Goal: Find specific page/section: Find specific page/section

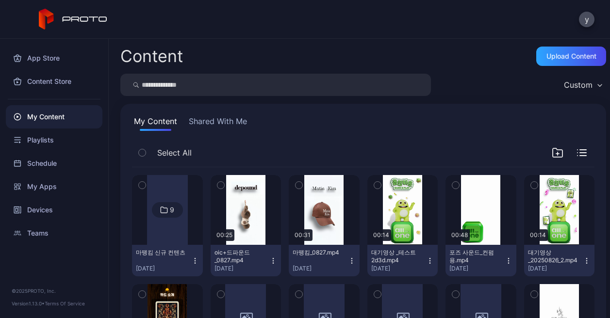
click at [272, 88] on input "search" at bounding box center [275, 85] width 311 height 22
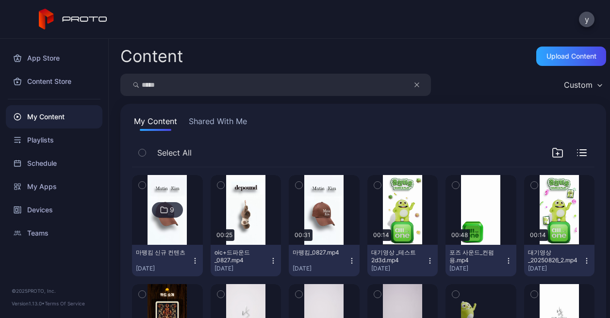
type input "*****"
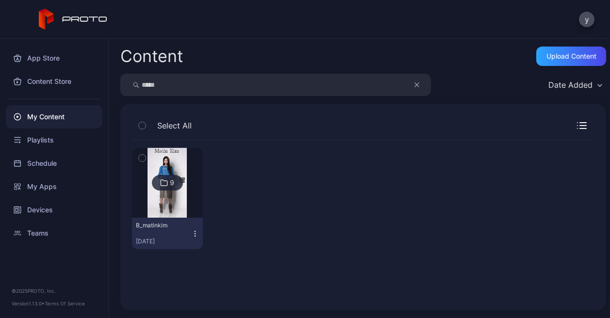
click at [184, 204] on img at bounding box center [166, 183] width 39 height 70
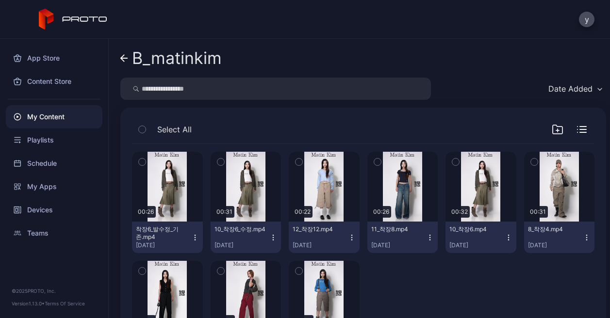
click at [122, 54] on icon at bounding box center [124, 58] width 8 height 8
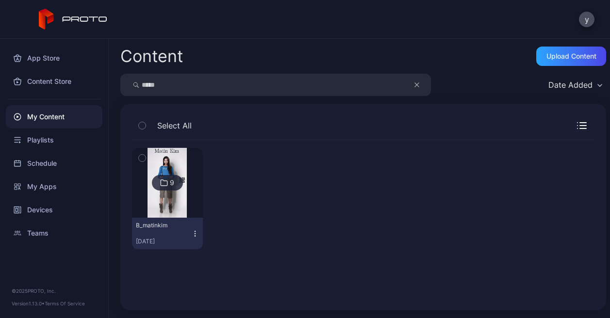
click at [415, 90] on icon "button" at bounding box center [416, 85] width 5 height 12
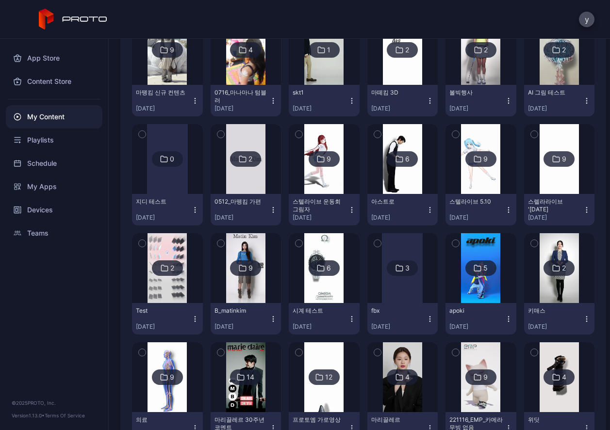
scroll to position [112, 0]
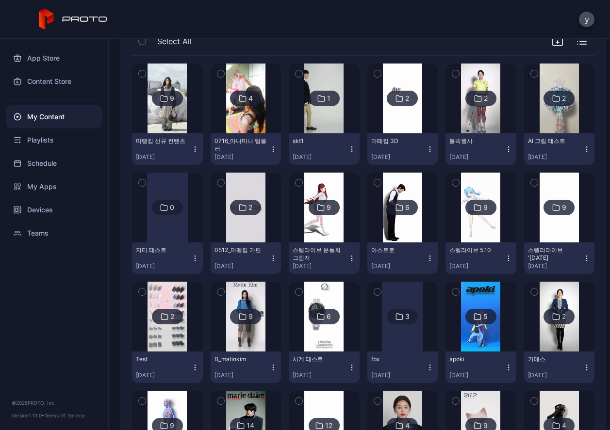
click at [265, 318] on img at bounding box center [245, 317] width 39 height 70
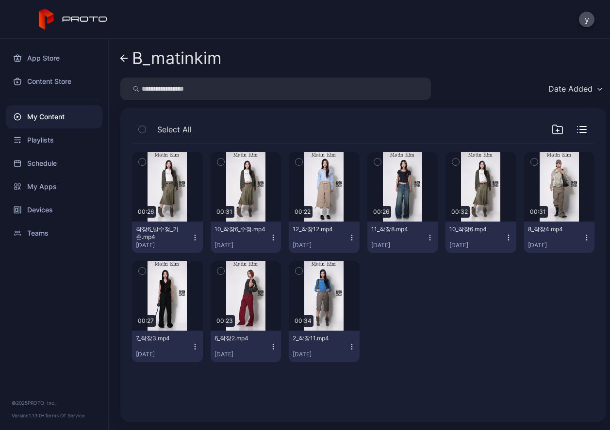
click at [122, 59] on icon at bounding box center [122, 58] width 3 height 7
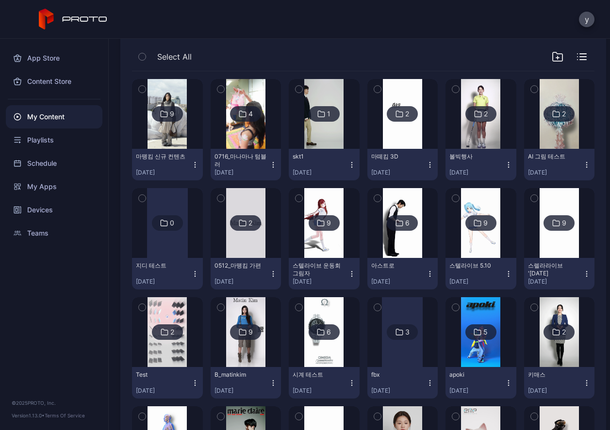
scroll to position [112, 0]
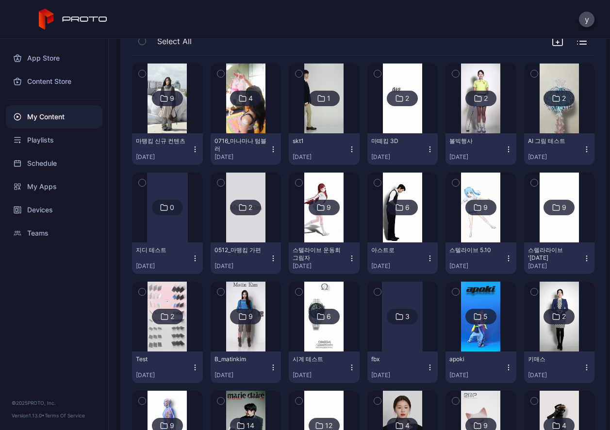
click at [265, 232] on img at bounding box center [245, 208] width 39 height 70
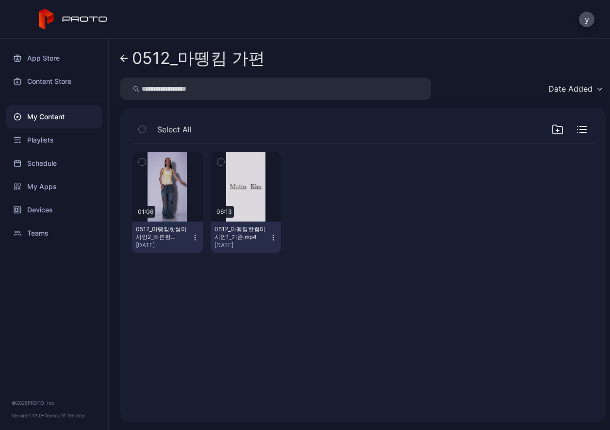
click at [312, 309] on div "Preview 01:06 0512_마뗑킴핫썸머 시안2_빠른편집.mp4 [DATE] Preview 06:13 0512_마뗑킴핫썸머 시안1_기존.…" at bounding box center [363, 277] width 478 height 282
click at [352, 211] on div at bounding box center [324, 202] width 71 height 101
click at [261, 185] on div "Preview" at bounding box center [245, 187] width 31 height 16
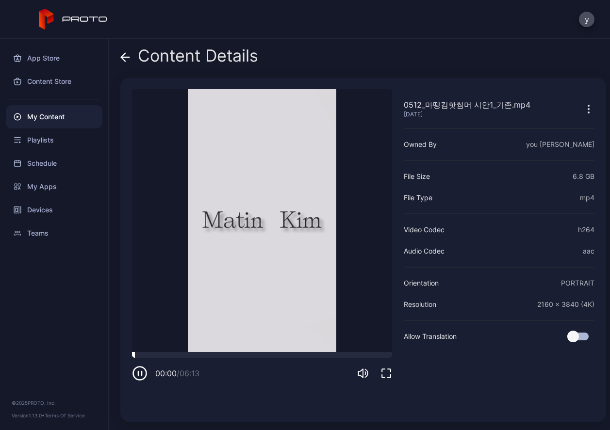
click at [149, 318] on video "Sorry, your browser doesn‘t support embedded videos" at bounding box center [262, 220] width 260 height 263
drag, startPoint x: 155, startPoint y: 355, endPoint x: 162, endPoint y: 356, distance: 6.9
click at [159, 318] on div at bounding box center [262, 355] width 260 height 6
click at [143, 318] on icon "button" at bounding box center [140, 374] width 16 height 16
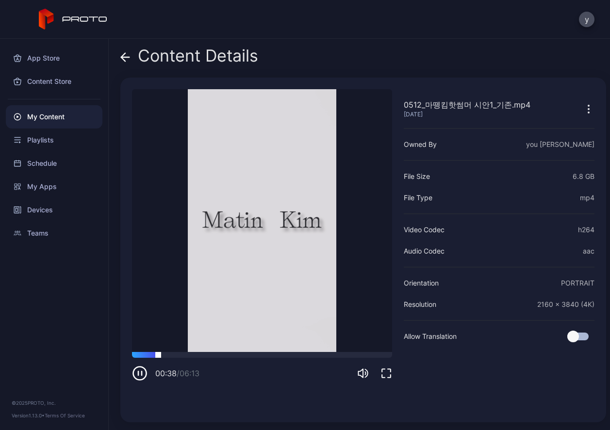
click at [177, 318] on div at bounding box center [262, 355] width 260 height 6
click at [198, 318] on div at bounding box center [262, 355] width 260 height 6
click at [225, 318] on div at bounding box center [262, 355] width 260 height 6
click at [255, 318] on div at bounding box center [262, 355] width 260 height 6
click at [288, 318] on div at bounding box center [262, 355] width 260 height 6
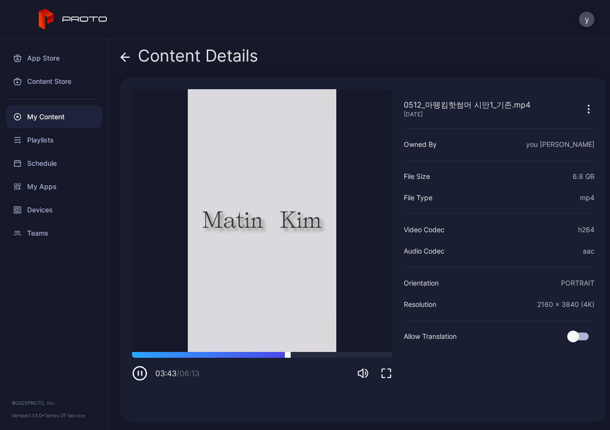
click at [313, 318] on div at bounding box center [262, 355] width 260 height 6
click at [326, 318] on div at bounding box center [262, 355] width 260 height 6
click at [346, 318] on div at bounding box center [262, 355] width 260 height 6
click at [364, 318] on div at bounding box center [262, 355] width 260 height 6
click at [144, 318] on div at bounding box center [262, 355] width 260 height 6
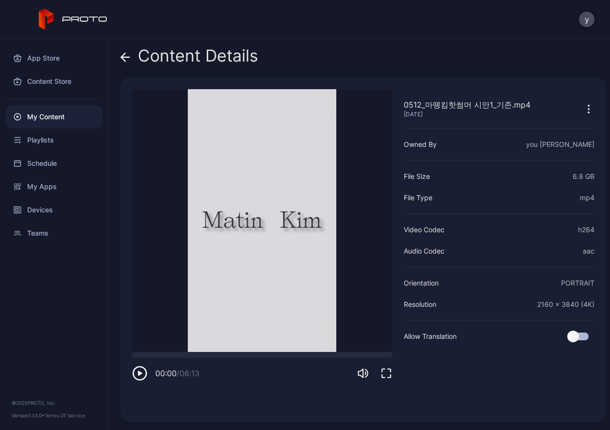
drag, startPoint x: 136, startPoint y: 353, endPoint x: 124, endPoint y: 353, distance: 12.1
click at [124, 318] on div "0512_마뗑킴핫썸머 시안1_기존.mp4 [DATE] Sorry, your browser doesn‘t support embedded vide…" at bounding box center [363, 250] width 486 height 345
click at [143, 318] on icon "button" at bounding box center [140, 374] width 16 height 16
click at [124, 54] on icon at bounding box center [123, 57] width 4 height 8
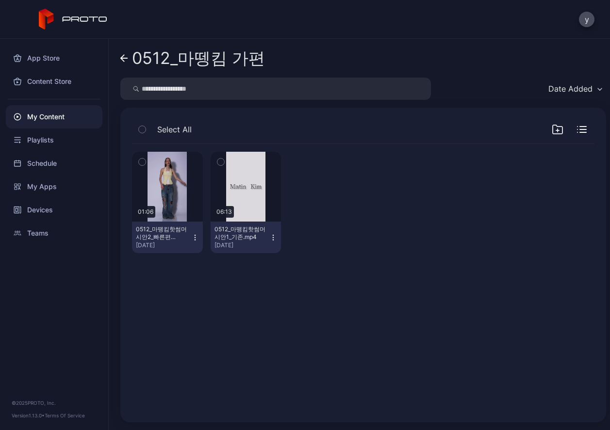
click at [123, 57] on icon at bounding box center [124, 58] width 8 height 8
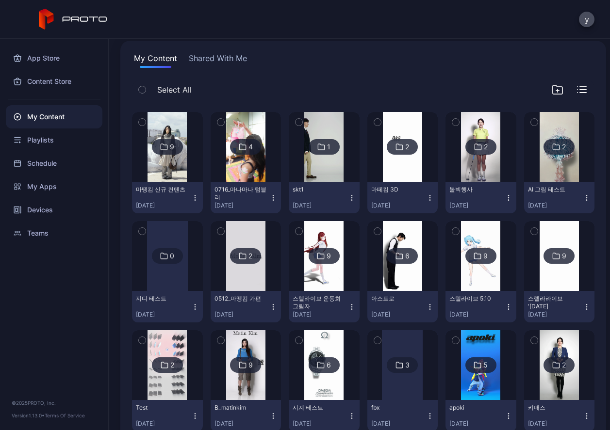
scroll to position [15, 0]
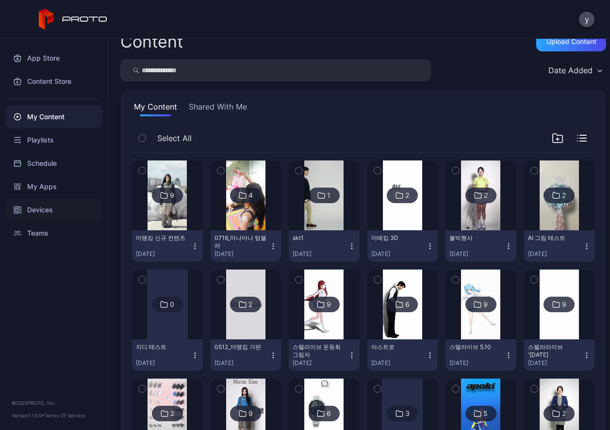
click at [44, 203] on div "Devices" at bounding box center [54, 209] width 97 height 23
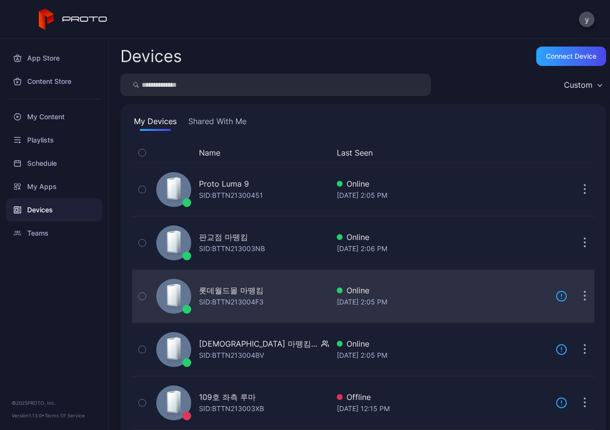
click at [235, 289] on div "롯데월드몰 마뗑킴" at bounding box center [231, 291] width 65 height 12
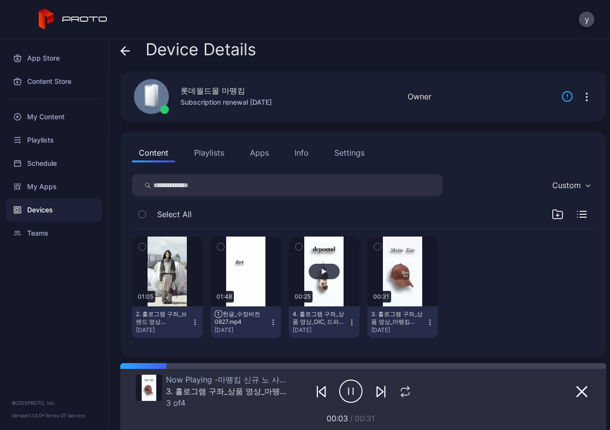
scroll to position [8, 0]
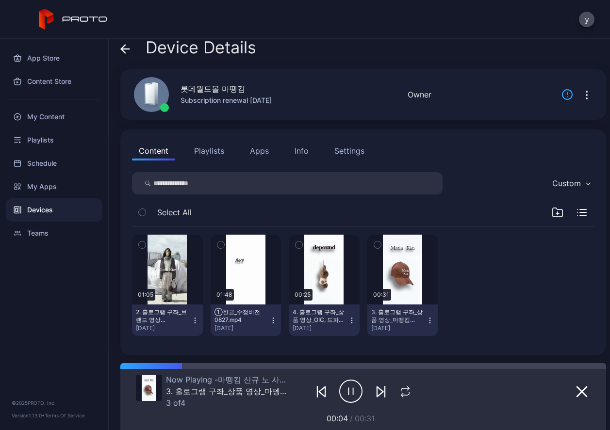
click at [44, 210] on div "Devices" at bounding box center [54, 209] width 97 height 23
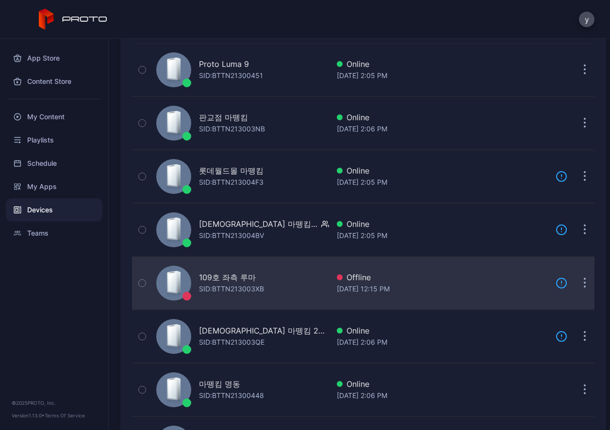
scroll to position [146, 0]
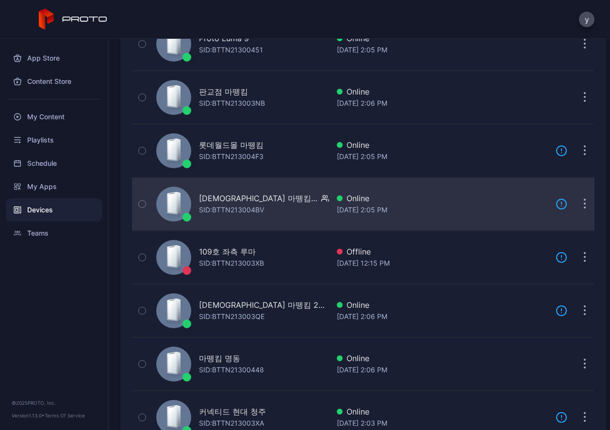
click at [273, 205] on div "[DEMOGRAPHIC_DATA] 마뗑킴 1번장비 SID: BTTN213004BV" at bounding box center [264, 204] width 130 height 23
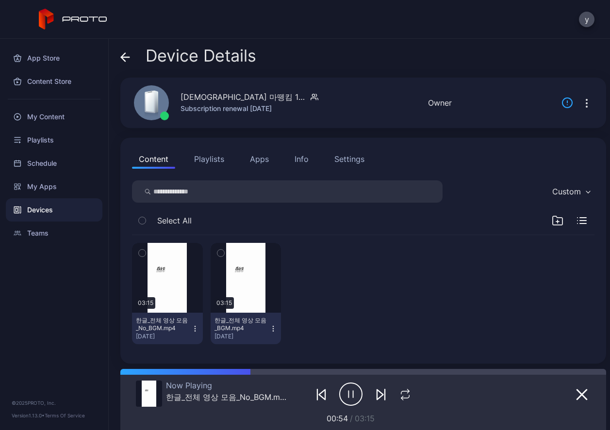
click at [68, 206] on div "Devices" at bounding box center [54, 209] width 97 height 23
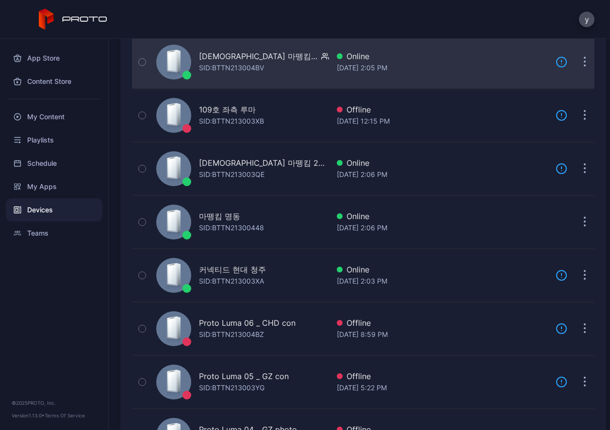
scroll to position [291, 0]
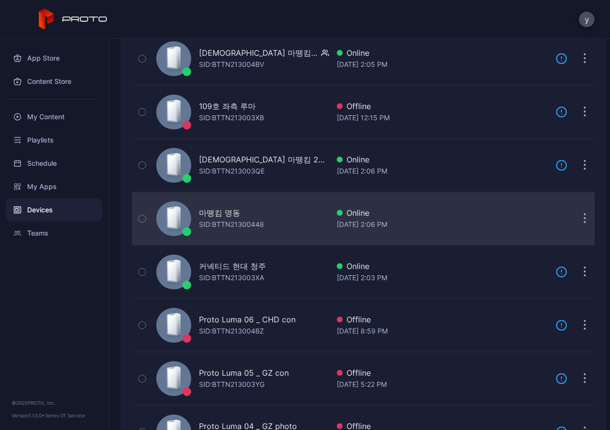
click at [269, 210] on div "마뗑킴 명동 SID: BTTN21300448" at bounding box center [240, 219] width 177 height 49
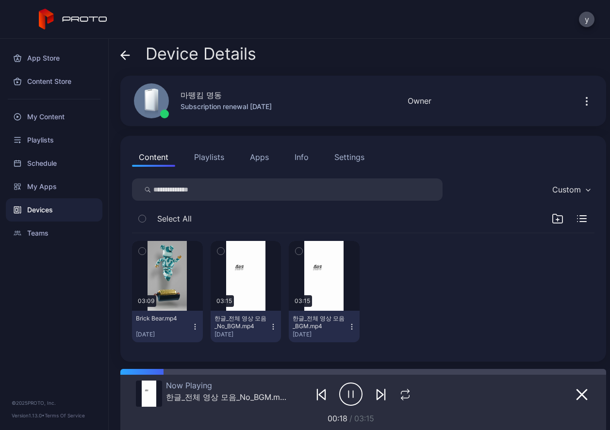
scroll to position [2, 0]
click at [51, 206] on div "Devices" at bounding box center [54, 209] width 97 height 23
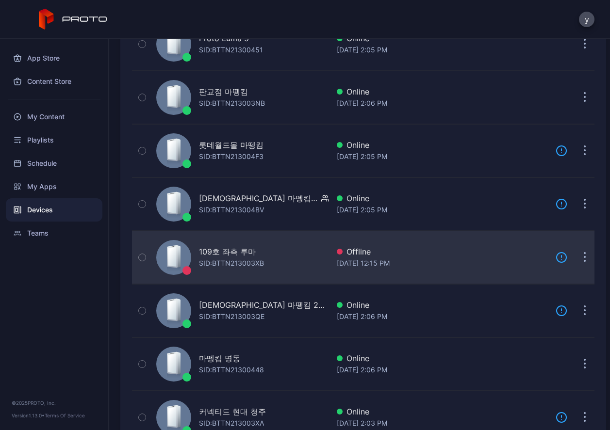
scroll to position [97, 0]
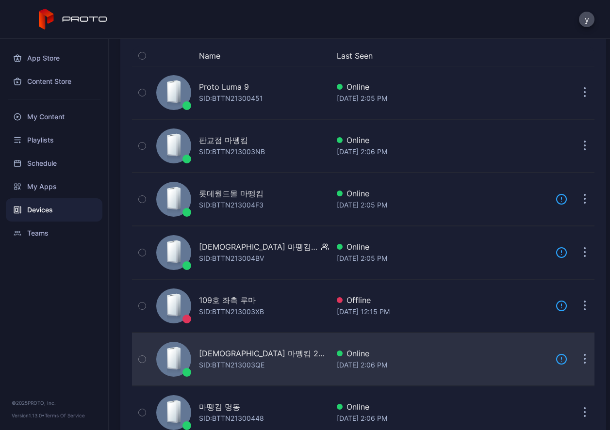
click at [253, 318] on div "SID: BTTN213003QE" at bounding box center [231, 366] width 65 height 12
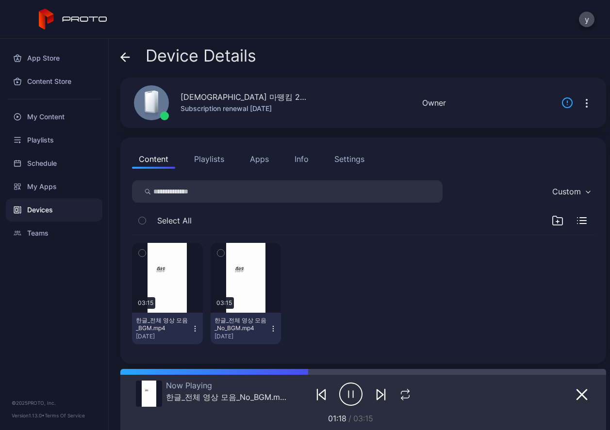
click at [65, 209] on div "Devices" at bounding box center [54, 209] width 97 height 23
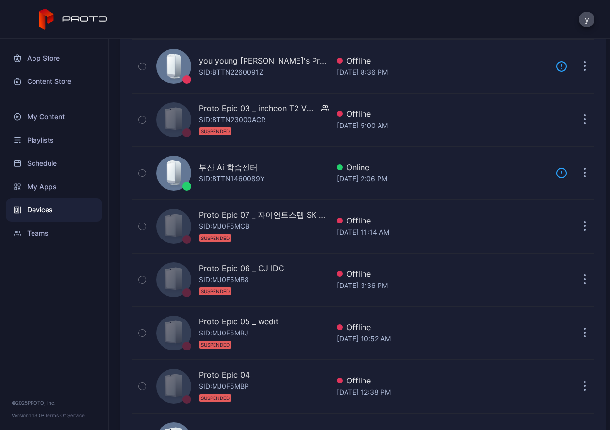
scroll to position [1140, 0]
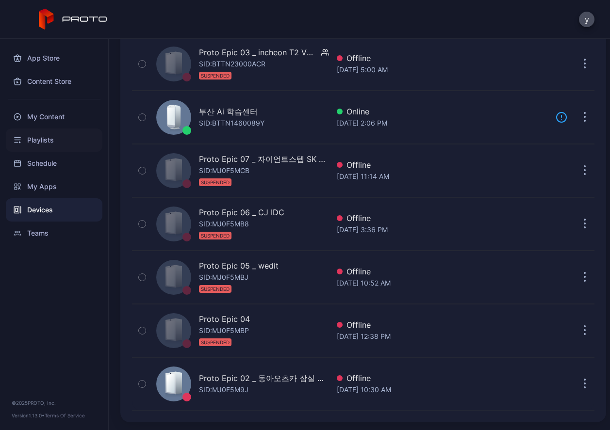
click at [63, 141] on div "Playlists" at bounding box center [54, 140] width 97 height 23
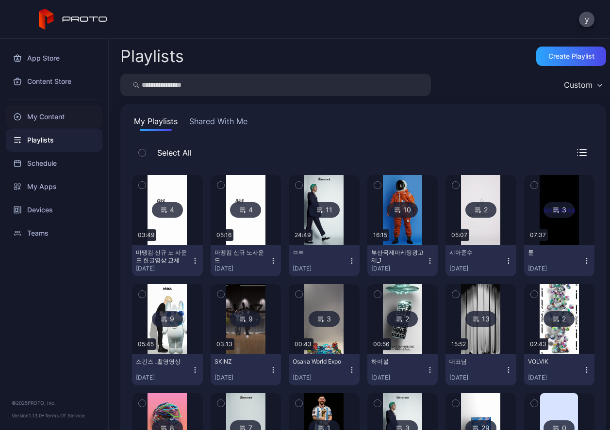
click at [78, 119] on div "My Content" at bounding box center [54, 116] width 97 height 23
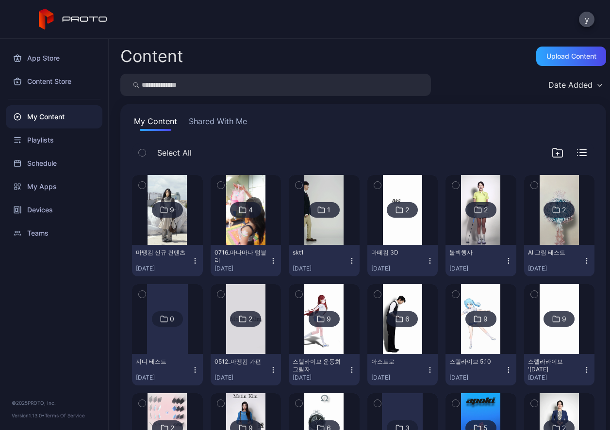
click at [220, 87] on input "search" at bounding box center [275, 85] width 311 height 22
type input "*"
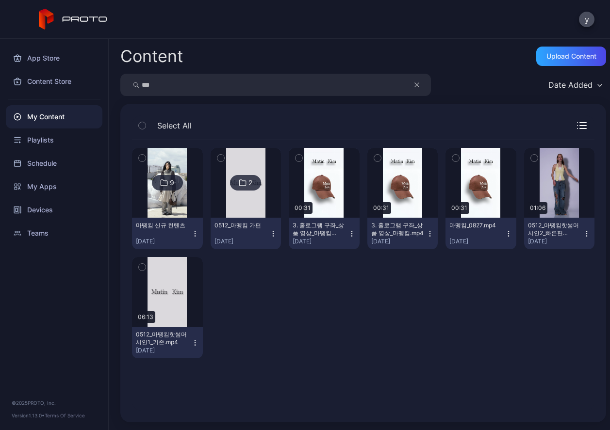
click at [173, 84] on input "***" at bounding box center [275, 85] width 311 height 22
type input "*"
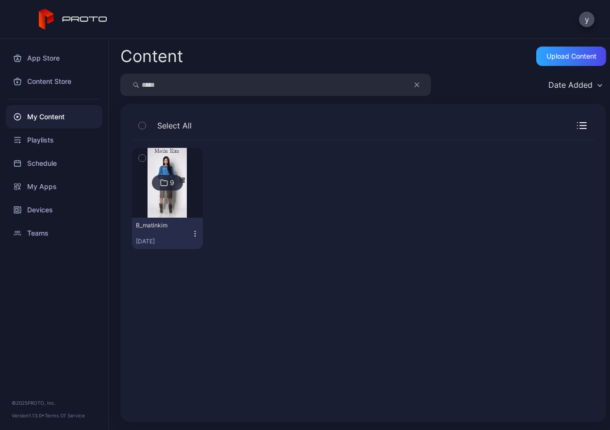
type input "*****"
click at [162, 206] on img at bounding box center [166, 183] width 39 height 70
